Goal: Find specific page/section: Find specific page/section

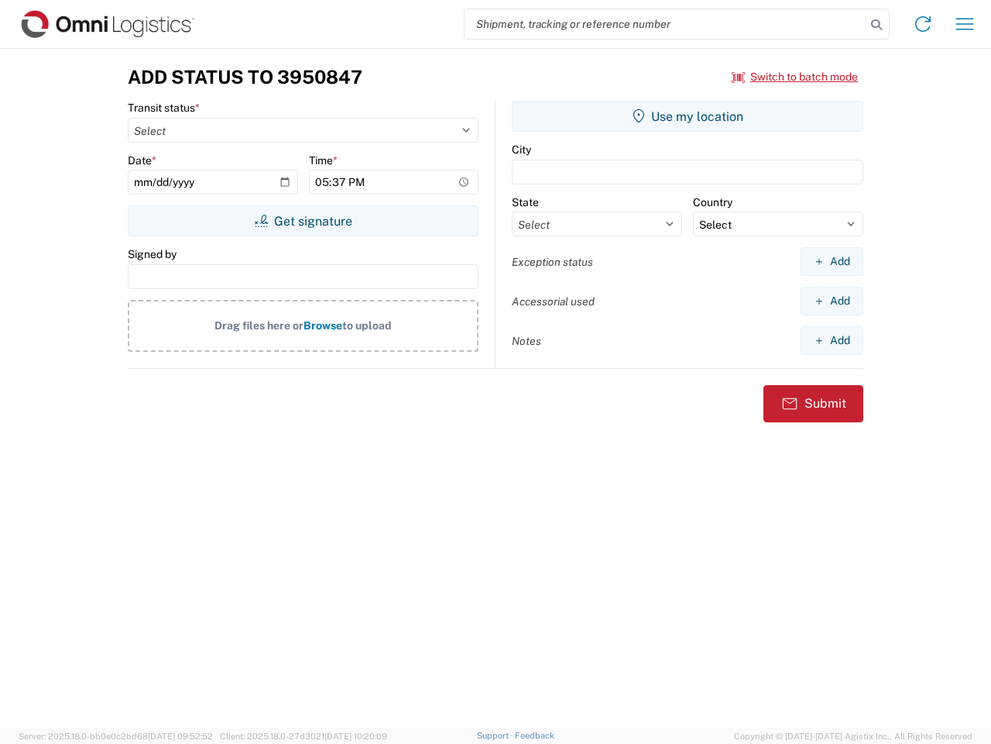
click at [665, 24] on input "search" at bounding box center [665, 23] width 401 height 29
click at [877, 25] on icon at bounding box center [877, 25] width 22 height 22
click at [923, 24] on icon at bounding box center [923, 24] width 25 height 25
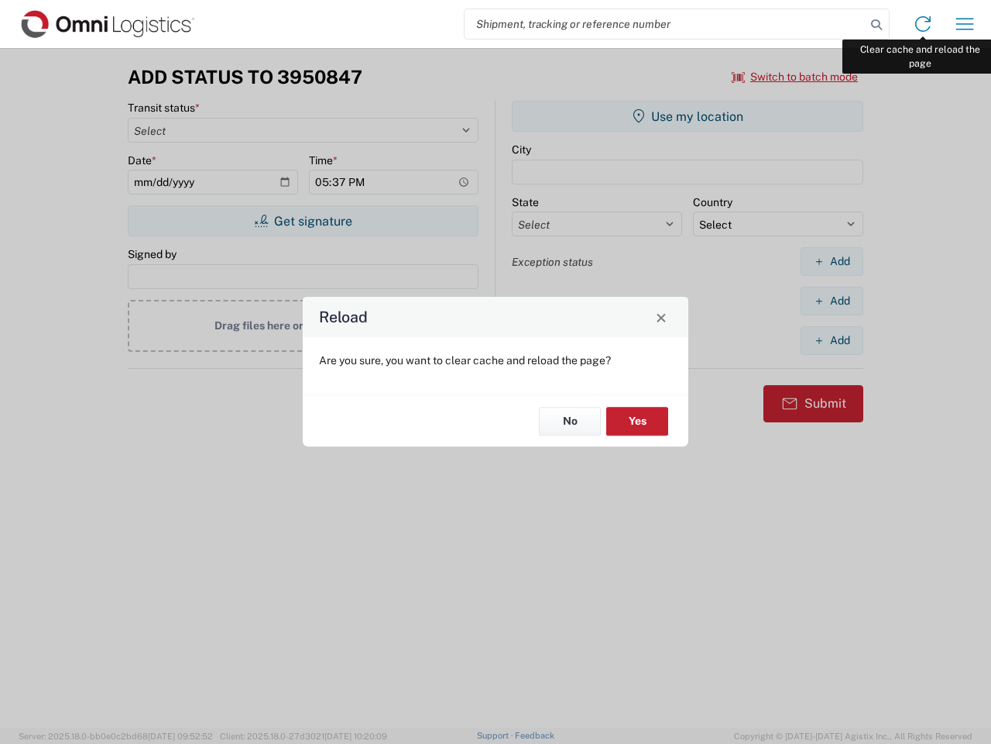
click at [965, 24] on div "Reload Are you sure, you want to clear cache and reload the page? No Yes" at bounding box center [495, 372] width 991 height 744
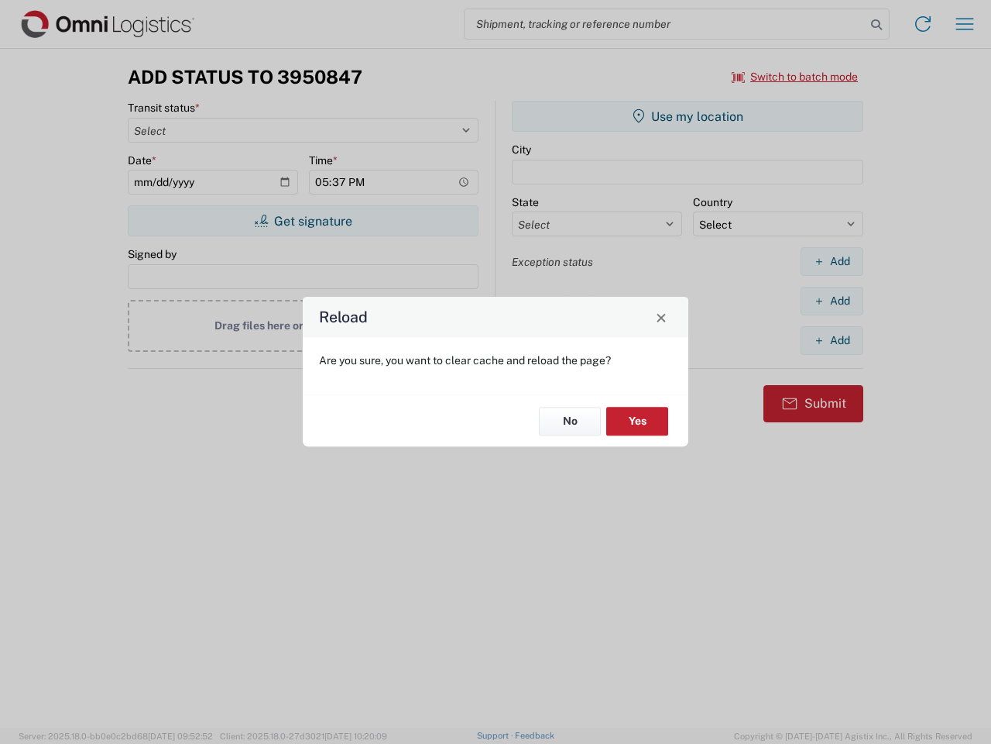
click at [797, 77] on div "Reload Are you sure, you want to clear cache and reload the page? No Yes" at bounding box center [495, 372] width 991 height 744
click at [303, 221] on div "Reload Are you sure, you want to clear cache and reload the page? No Yes" at bounding box center [495, 372] width 991 height 744
click at [688, 116] on div "Reload Are you sure, you want to clear cache and reload the page? No Yes" at bounding box center [495, 372] width 991 height 744
click at [833, 261] on div "Reload Are you sure, you want to clear cache and reload the page? No Yes" at bounding box center [495, 372] width 991 height 744
click at [833, 301] on div "Reload Are you sure, you want to clear cache and reload the page? No Yes" at bounding box center [495, 372] width 991 height 744
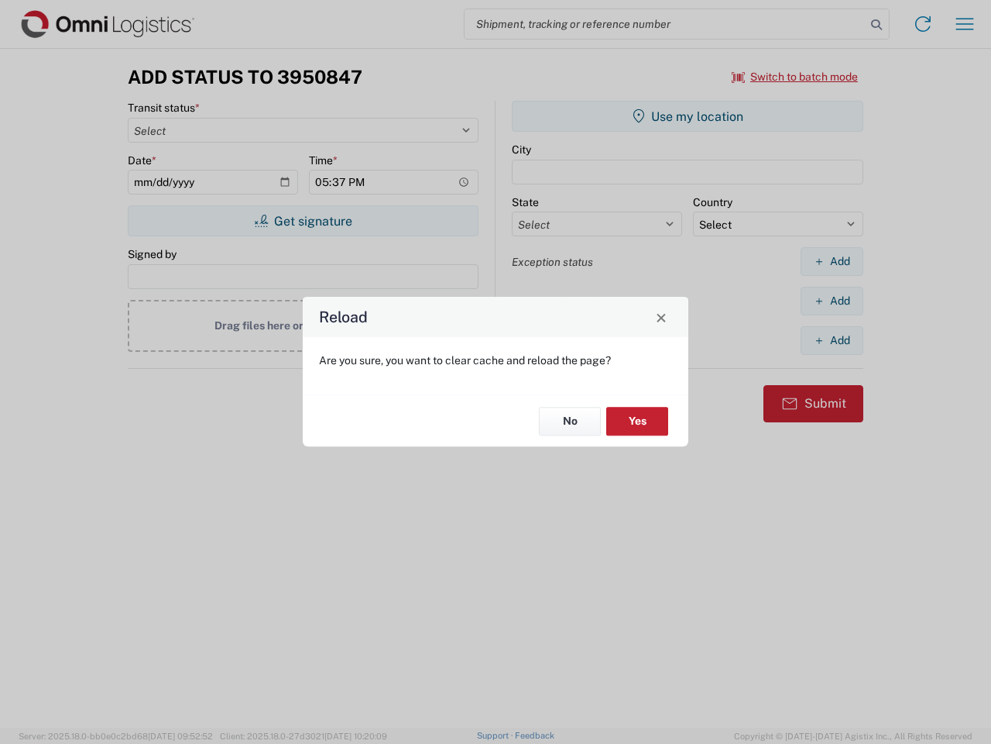
click at [833, 340] on div "Reload Are you sure, you want to clear cache and reload the page? No Yes" at bounding box center [495, 372] width 991 height 744
